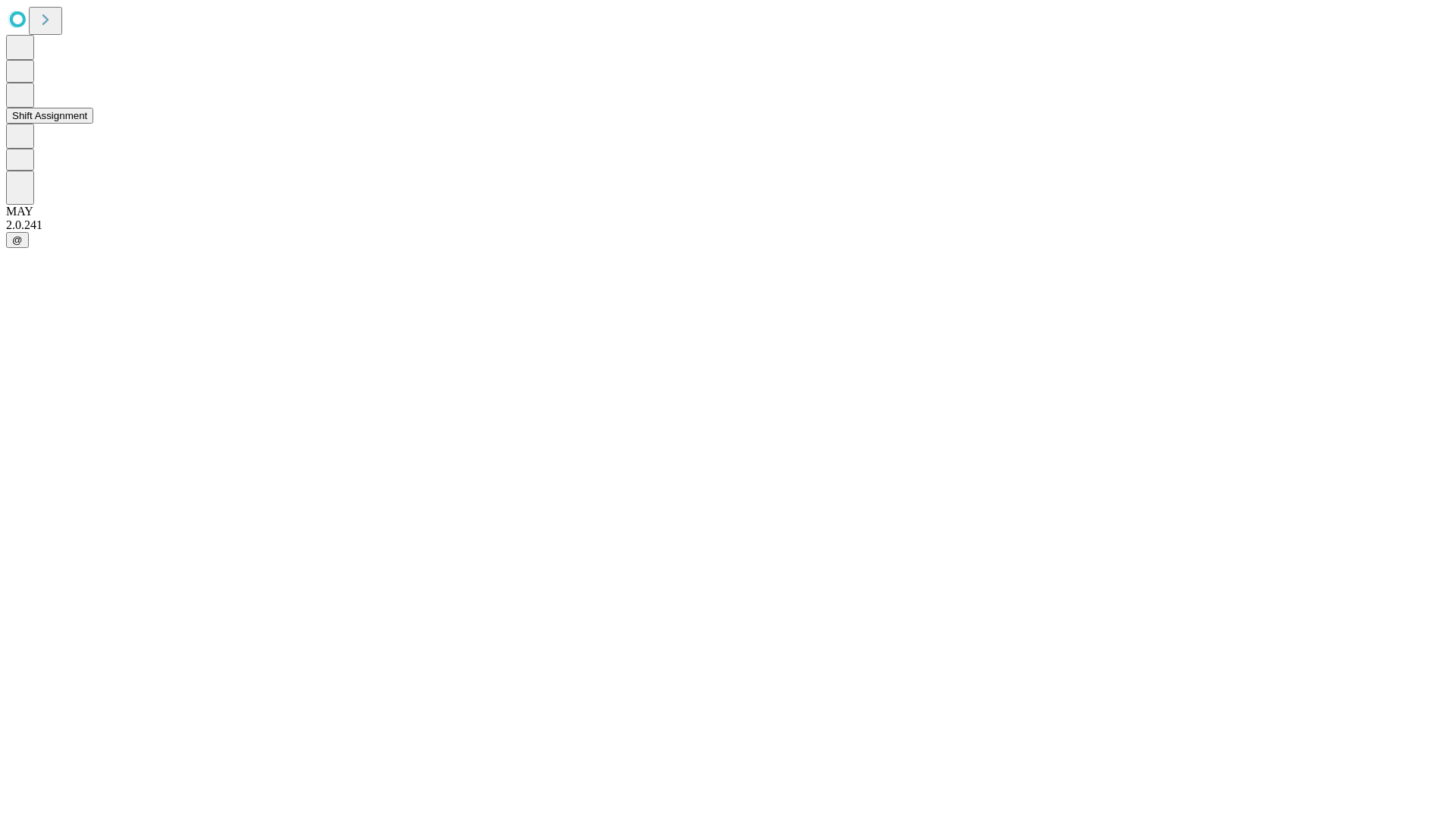
click at [93, 124] on button "Shift Assignment" at bounding box center [49, 115] width 87 height 16
